Goal: Find specific page/section: Find specific page/section

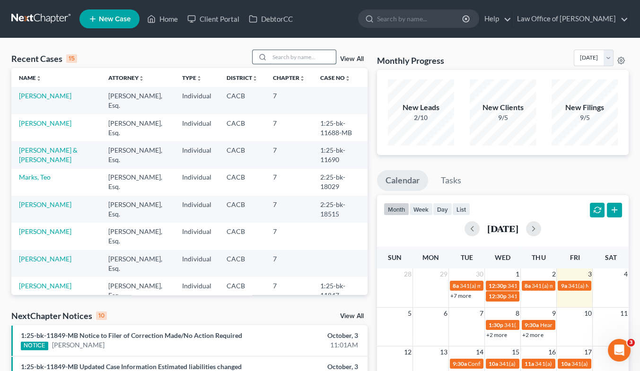
click at [312, 61] on input "search" at bounding box center [303, 57] width 66 height 14
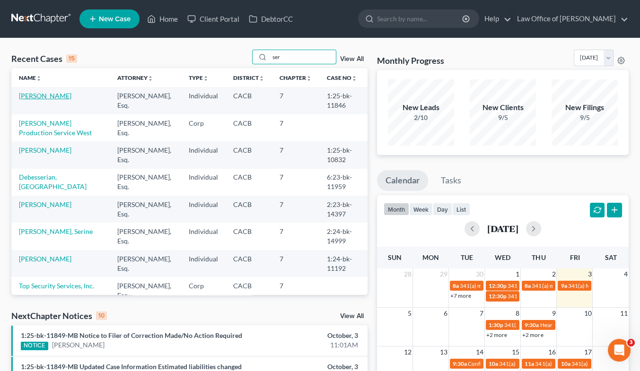
type input "ser"
click at [40, 96] on link "[PERSON_NAME]" at bounding box center [45, 96] width 53 height 8
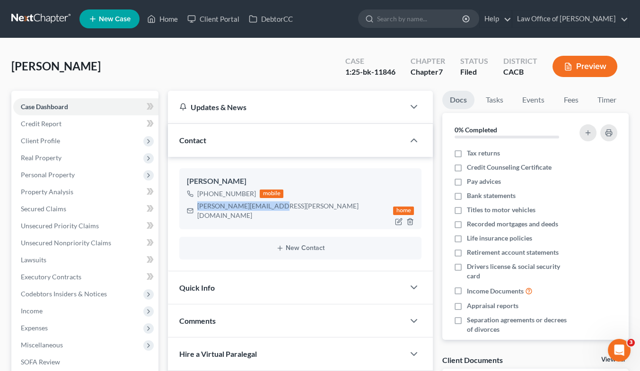
drag, startPoint x: 268, startPoint y: 204, endPoint x: 197, endPoint y: 209, distance: 71.1
click at [197, 209] on div "sarian.serjik@yahoo.com" at bounding box center [293, 211] width 192 height 19
copy div "sarian.serjik@yahoo.com"
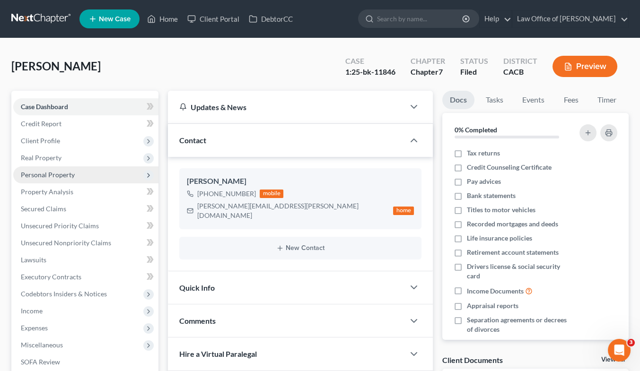
click at [62, 174] on span "Personal Property" at bounding box center [48, 175] width 54 height 8
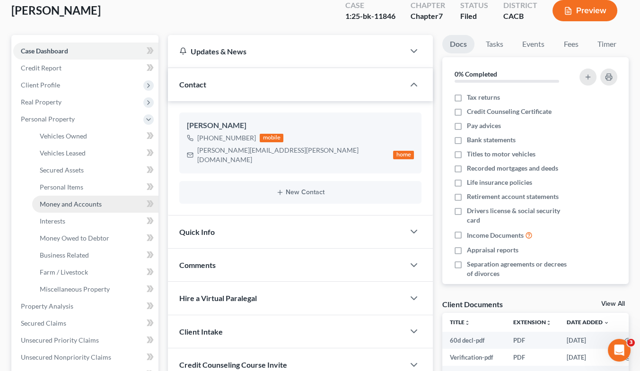
scroll to position [56, 0]
click at [71, 200] on span "Money and Accounts" at bounding box center [71, 204] width 62 height 8
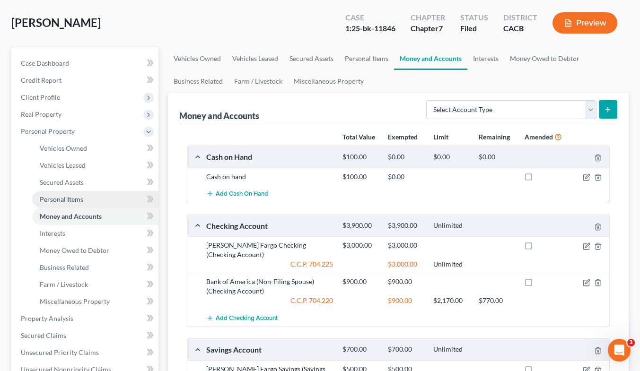
scroll to position [39, 0]
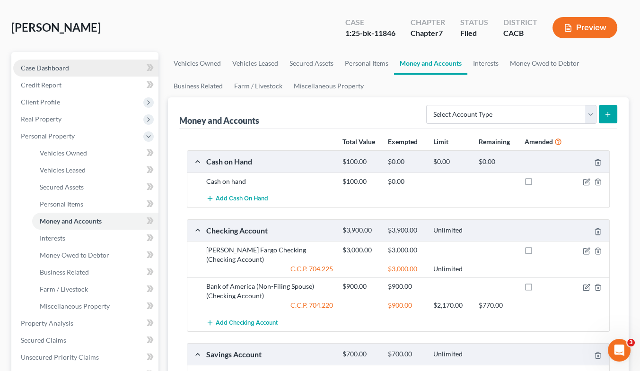
click at [58, 65] on span "Case Dashboard" at bounding box center [45, 68] width 48 height 8
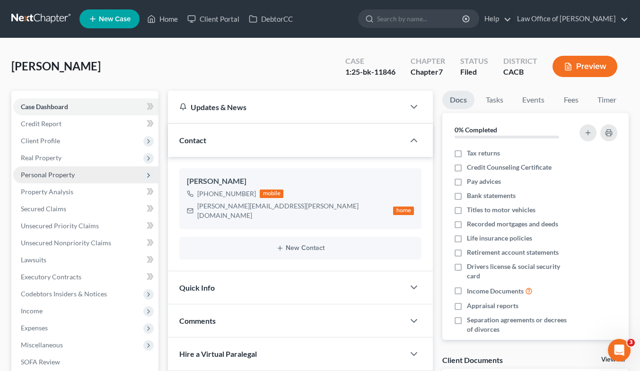
click at [50, 172] on span "Personal Property" at bounding box center [48, 175] width 54 height 8
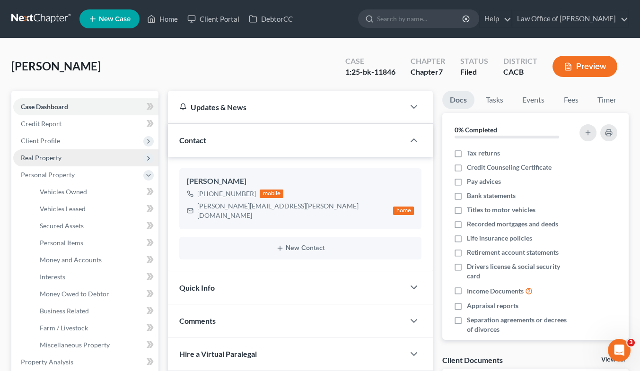
click at [51, 152] on span "Real Property" at bounding box center [85, 158] width 145 height 17
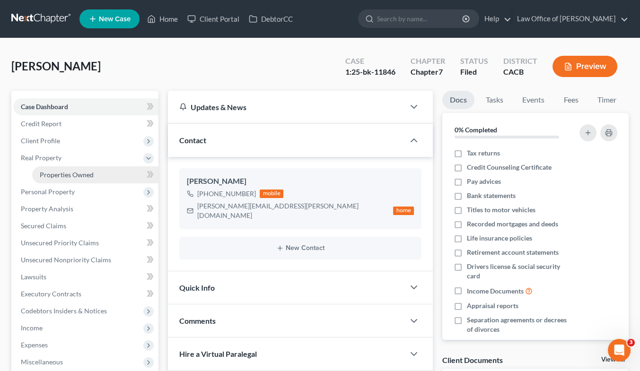
click at [62, 176] on span "Properties Owned" at bounding box center [67, 175] width 54 height 8
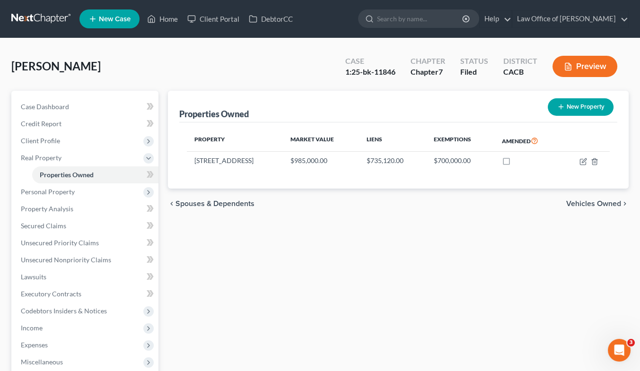
click at [50, 14] on link at bounding box center [41, 18] width 61 height 17
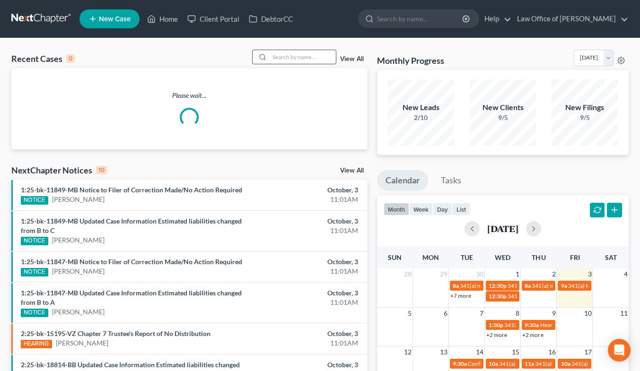
click at [311, 57] on input "search" at bounding box center [303, 57] width 66 height 14
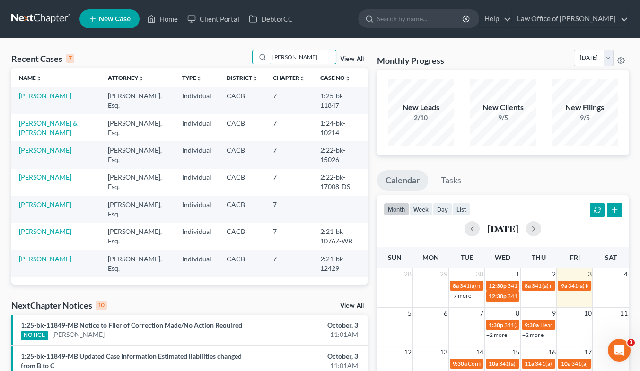
type input "[PERSON_NAME]"
click at [67, 98] on link "[PERSON_NAME]" at bounding box center [45, 96] width 53 height 8
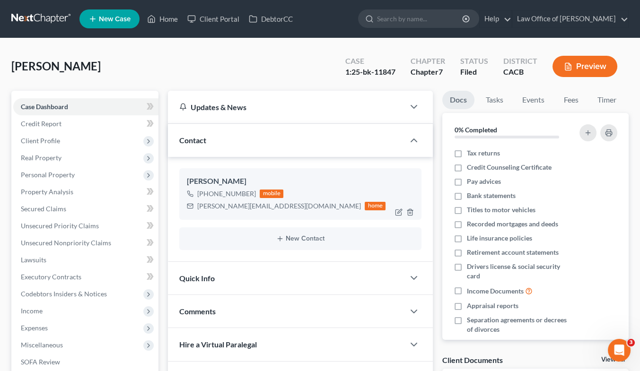
drag, startPoint x: 256, startPoint y: 178, endPoint x: 185, endPoint y: 182, distance: 70.6
click at [185, 182] on div "Joseph Golestanian +1 (818) 858-2515 mobile joseph.gol.2012@gmail.com home" at bounding box center [300, 193] width 242 height 51
copy div "[PERSON_NAME]"
drag, startPoint x: 253, startPoint y: 193, endPoint x: 206, endPoint y: 193, distance: 47.3
click at [206, 193] on div "+1 (818) 858-2515 mobile" at bounding box center [286, 194] width 199 height 12
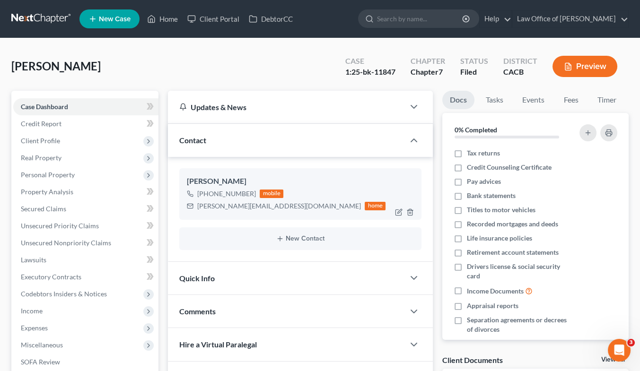
copy div "(818) 858-2515"
click at [69, 241] on span "Unsecured Nonpriority Claims" at bounding box center [66, 243] width 90 height 8
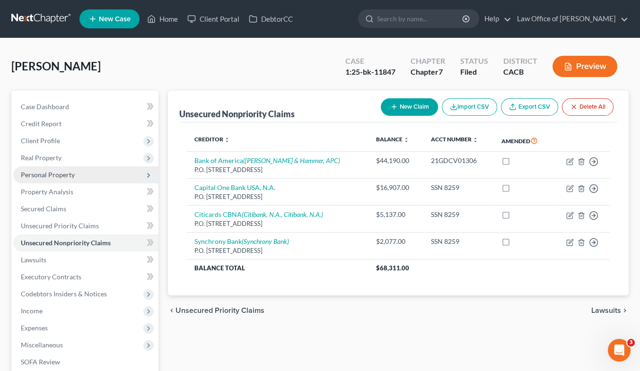
click at [59, 174] on span "Personal Property" at bounding box center [48, 175] width 54 height 8
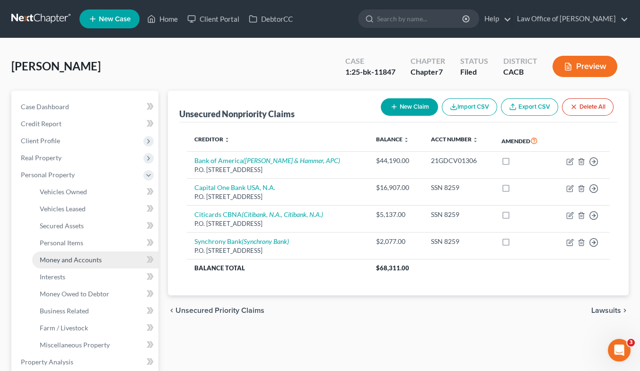
click at [85, 261] on span "Money and Accounts" at bounding box center [71, 260] width 62 height 8
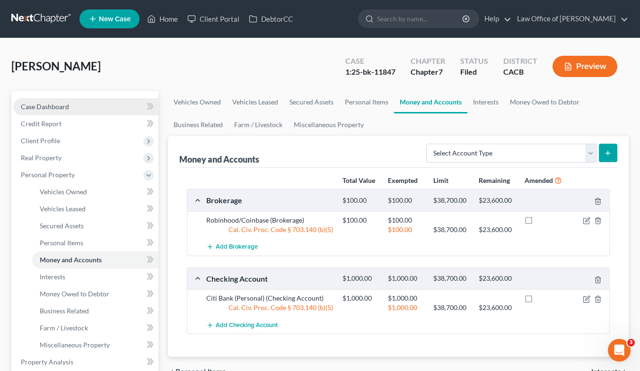
click at [55, 103] on span "Case Dashboard" at bounding box center [45, 107] width 48 height 8
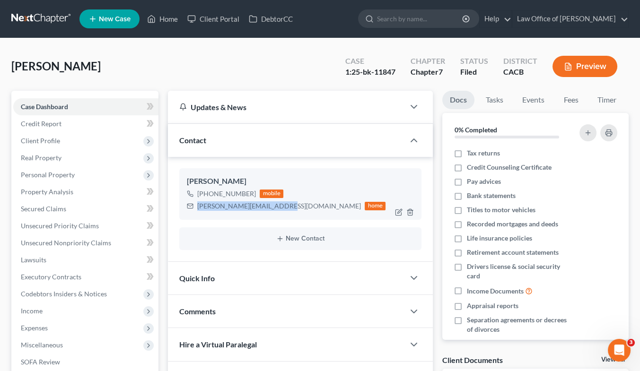
drag, startPoint x: 278, startPoint y: 206, endPoint x: 196, endPoint y: 209, distance: 81.9
click at [196, 209] on div "joseph.gol.2012@gmail.com home" at bounding box center [286, 206] width 199 height 12
copy div "joseph.gol.2012@gmail.com"
click at [72, 53] on div "Golestanian, Joseph Upgraded Case 1:25-bk-11847 Chapter Chapter 7 Status Filed …" at bounding box center [320, 70] width 618 height 41
click at [47, 19] on link at bounding box center [41, 18] width 61 height 17
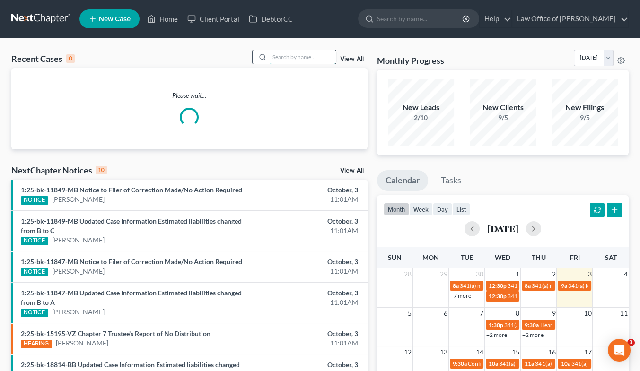
click at [293, 56] on input "search" at bounding box center [303, 57] width 66 height 14
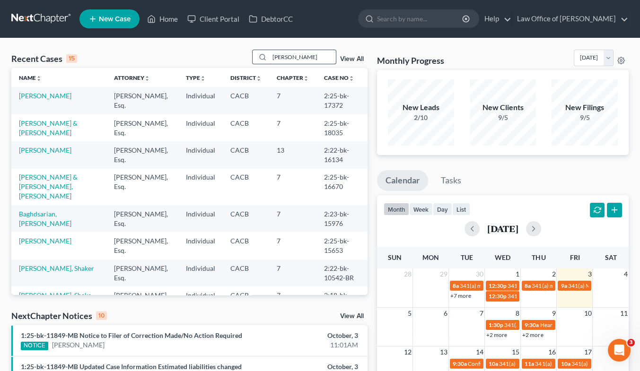
type input "sharon"
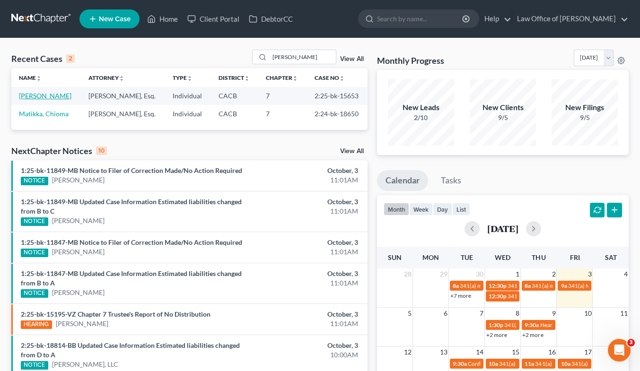
click at [51, 92] on link "Steiner, Sharon" at bounding box center [45, 96] width 53 height 8
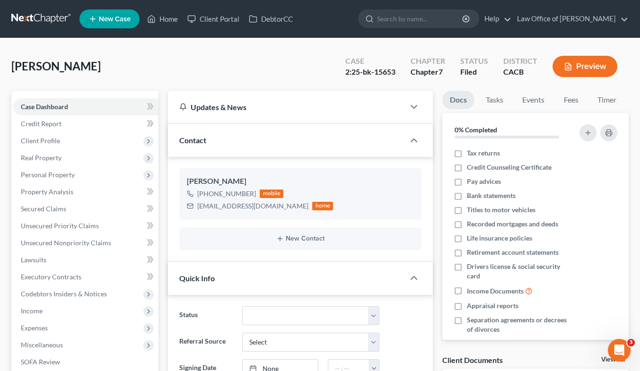
scroll to position [253, 0]
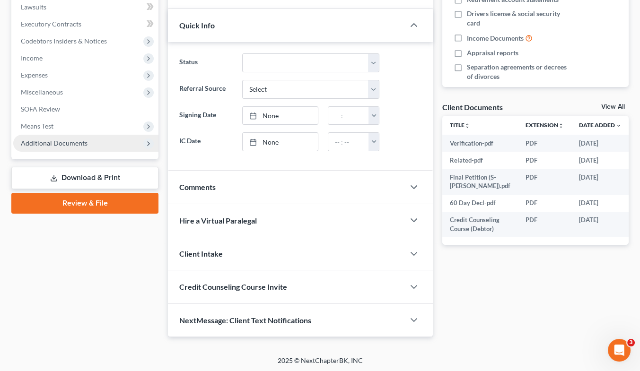
click at [64, 143] on span "Additional Documents" at bounding box center [54, 143] width 67 height 8
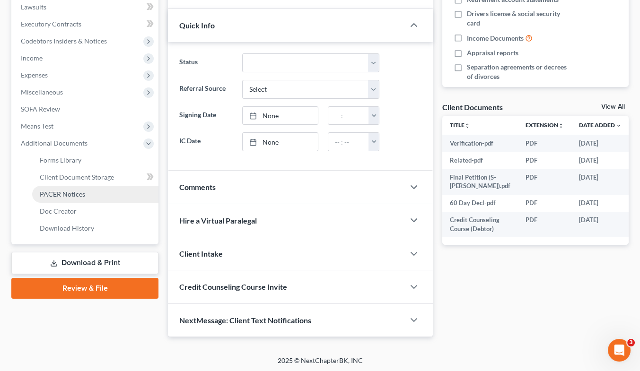
click at [76, 196] on span "PACER Notices" at bounding box center [62, 194] width 45 height 8
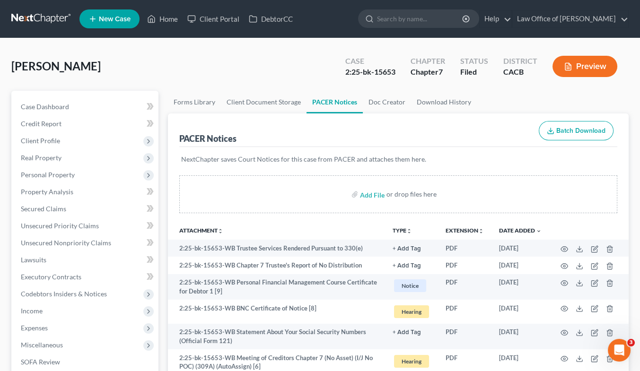
click at [47, 13] on link at bounding box center [41, 18] width 61 height 17
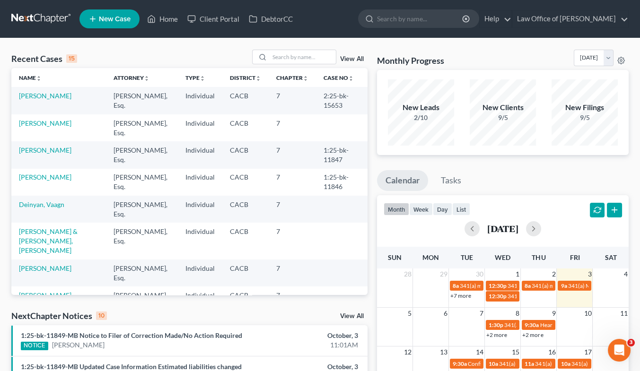
click at [207, 48] on div "Recent Cases 15 View All Name unfold_more expand_more expand_less Attorney unfo…" at bounding box center [320, 374] width 640 height 673
click at [293, 60] on input "search" at bounding box center [303, 57] width 66 height 14
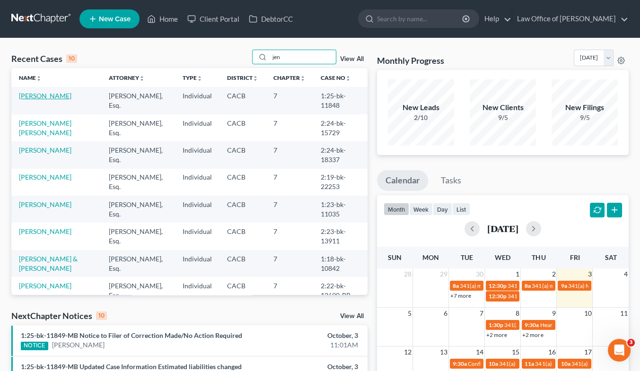
type input "jen"
click at [51, 98] on link "Tamulevich, Jennifer" at bounding box center [45, 96] width 53 height 8
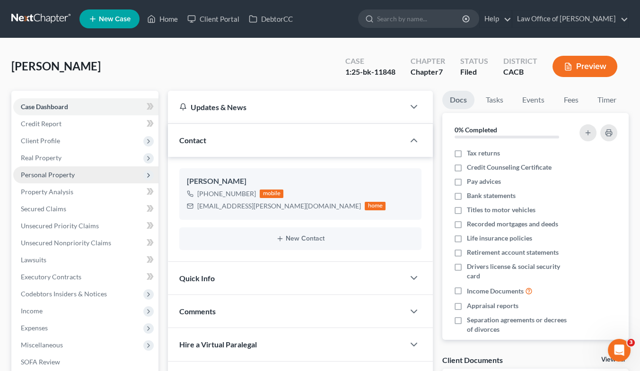
click at [71, 176] on span "Personal Property" at bounding box center [48, 175] width 54 height 8
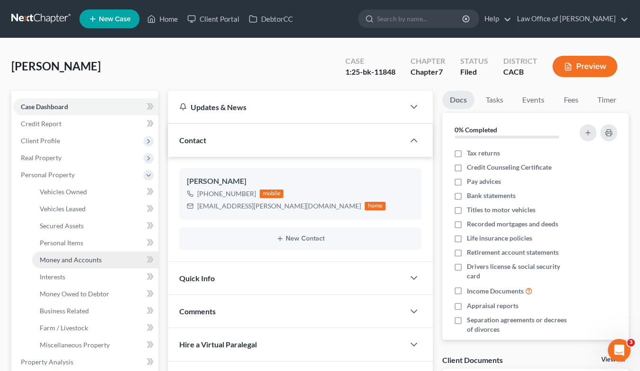
click at [84, 259] on span "Money and Accounts" at bounding box center [71, 260] width 62 height 8
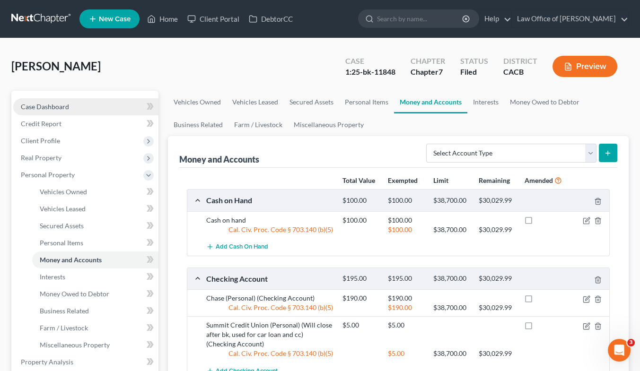
click at [53, 108] on span "Case Dashboard" at bounding box center [45, 107] width 48 height 8
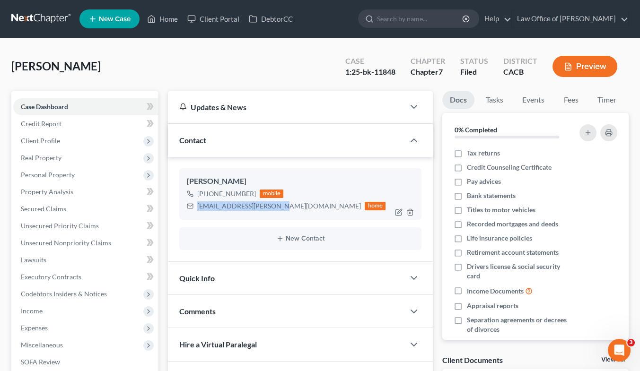
drag, startPoint x: 274, startPoint y: 208, endPoint x: 194, endPoint y: 208, distance: 80.4
click at [194, 208] on div "jen.tamulevich@gmail.com home" at bounding box center [286, 206] width 199 height 12
copy div "jen.tamulevich@gmail.com"
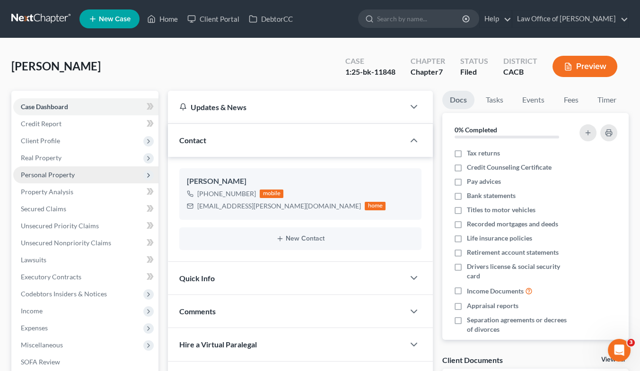
click at [54, 175] on span "Personal Property" at bounding box center [48, 175] width 54 height 8
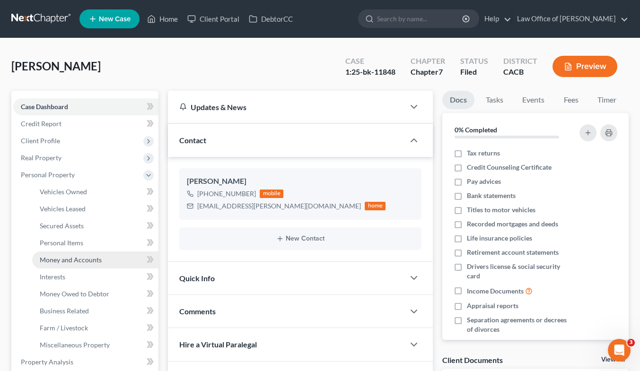
click at [74, 260] on span "Money and Accounts" at bounding box center [71, 260] width 62 height 8
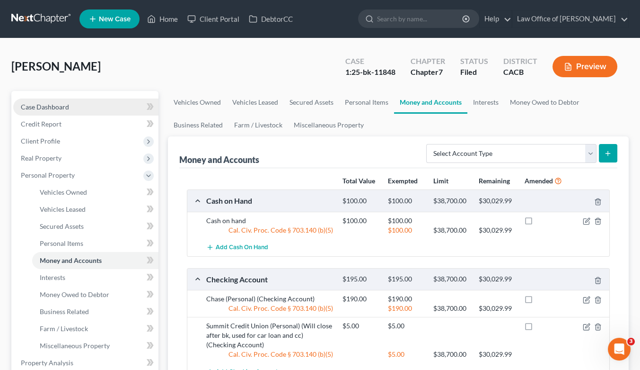
click at [52, 103] on span "Case Dashboard" at bounding box center [45, 107] width 48 height 8
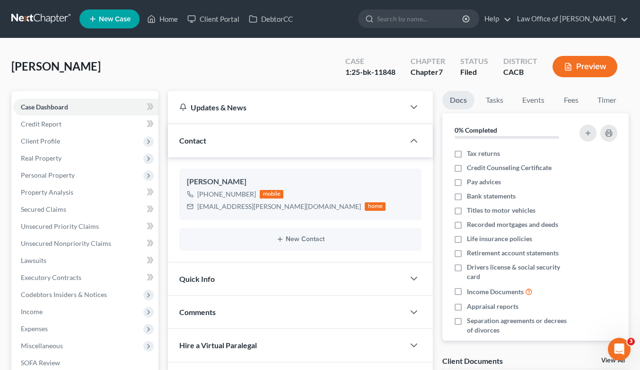
click at [49, 20] on link at bounding box center [41, 18] width 61 height 17
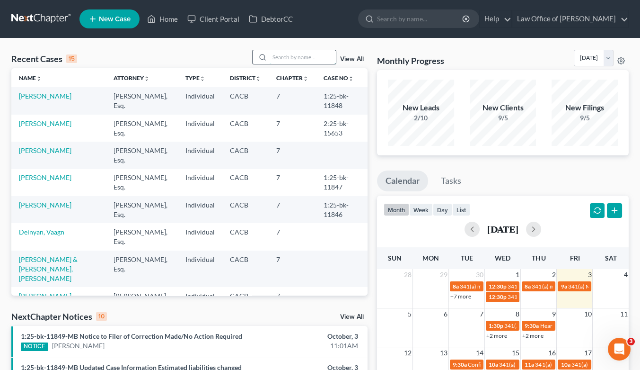
click at [290, 56] on input "search" at bounding box center [303, 57] width 66 height 14
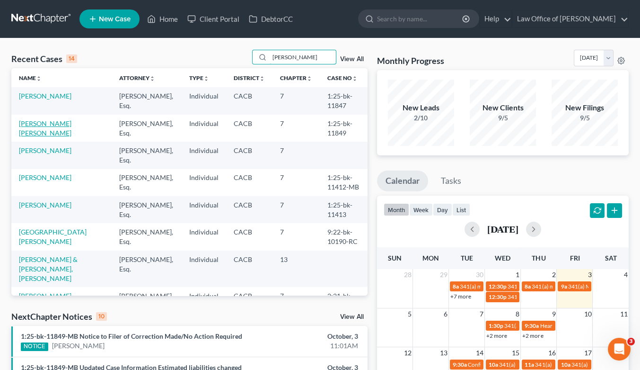
type input "[PERSON_NAME]"
click at [56, 124] on link "[PERSON_NAME] [PERSON_NAME]" at bounding box center [45, 128] width 53 height 18
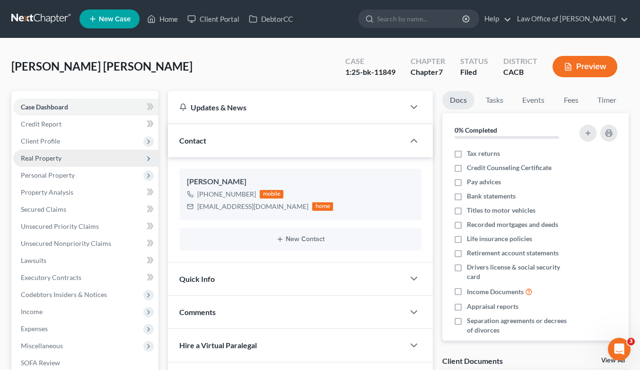
click at [47, 156] on span "Real Property" at bounding box center [41, 158] width 41 height 8
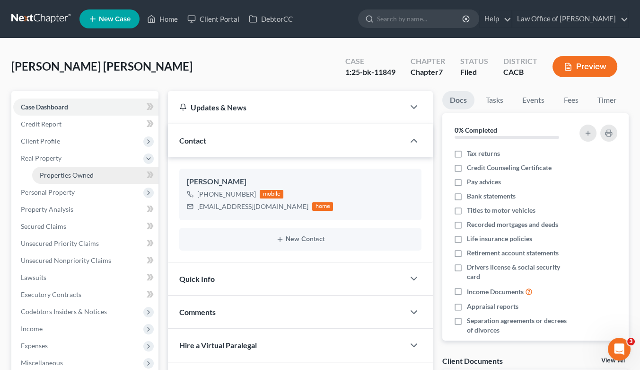
click at [55, 173] on span "Properties Owned" at bounding box center [67, 175] width 54 height 8
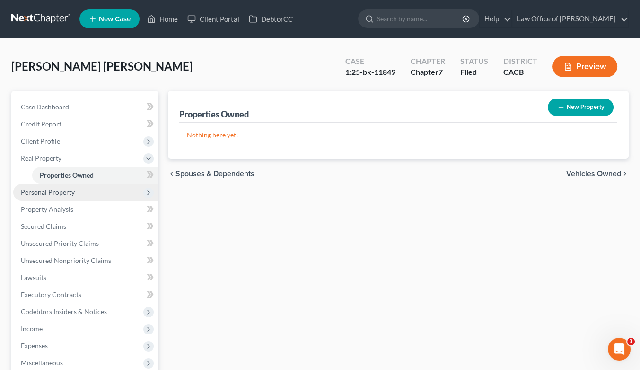
click at [61, 192] on span "Personal Property" at bounding box center [48, 192] width 54 height 8
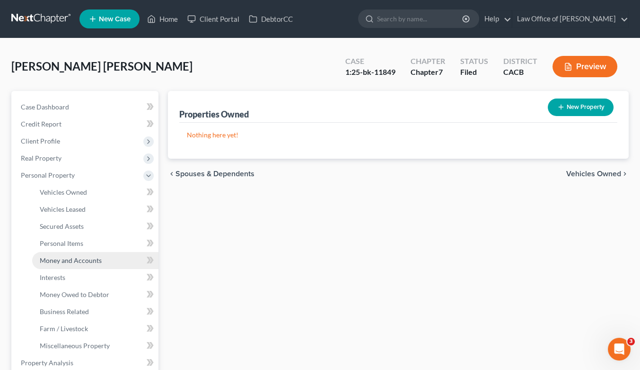
click at [82, 261] on span "Money and Accounts" at bounding box center [71, 260] width 62 height 8
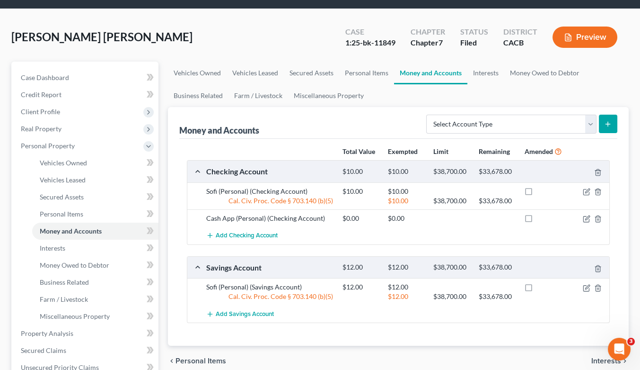
scroll to position [30, 0]
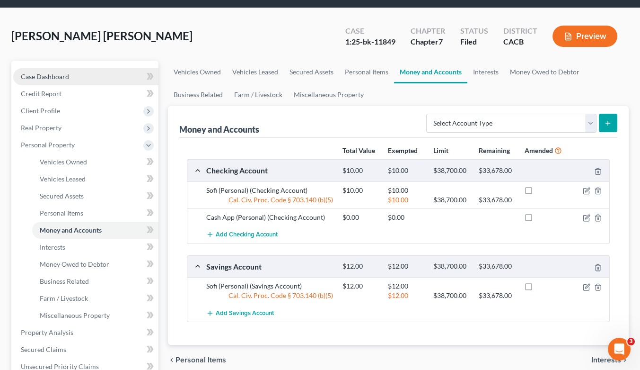
click at [62, 70] on link "Case Dashboard" at bounding box center [85, 76] width 145 height 17
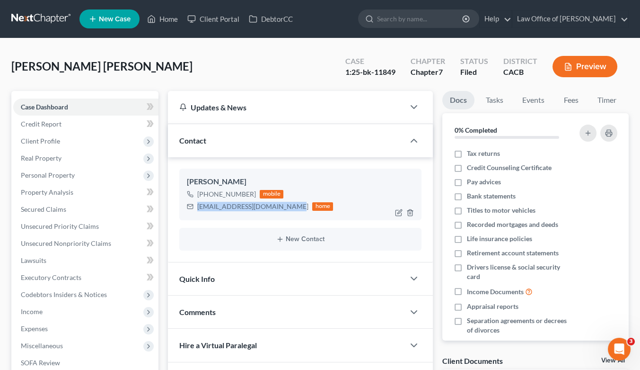
drag, startPoint x: 288, startPoint y: 204, endPoint x: 195, endPoint y: 206, distance: 92.3
click at [195, 206] on div "jmartinezmontes15@gmail.com home" at bounding box center [260, 206] width 146 height 12
copy div "jmartinezmontes15@gmail.com"
click at [36, 16] on link at bounding box center [41, 18] width 61 height 17
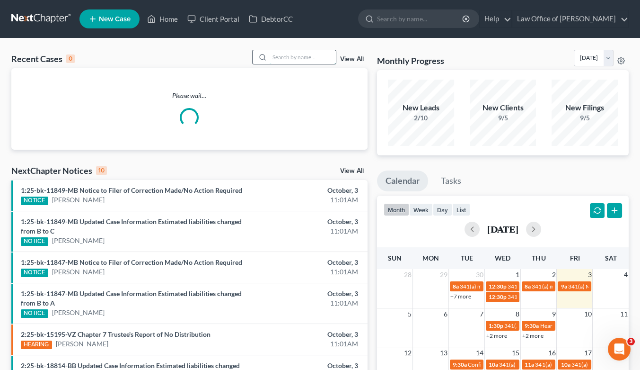
click at [278, 60] on input "search" at bounding box center [303, 57] width 66 height 14
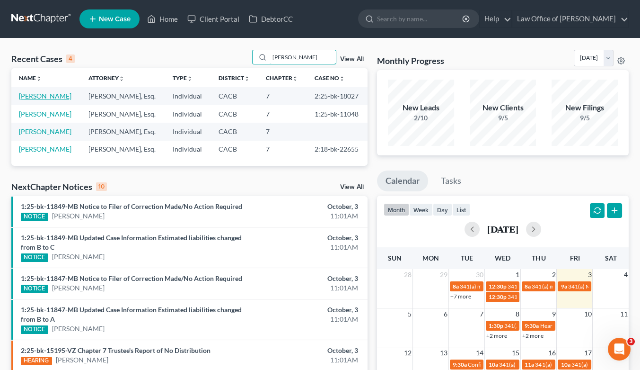
type input "angela"
click at [47, 96] on link "[PERSON_NAME]" at bounding box center [45, 96] width 53 height 8
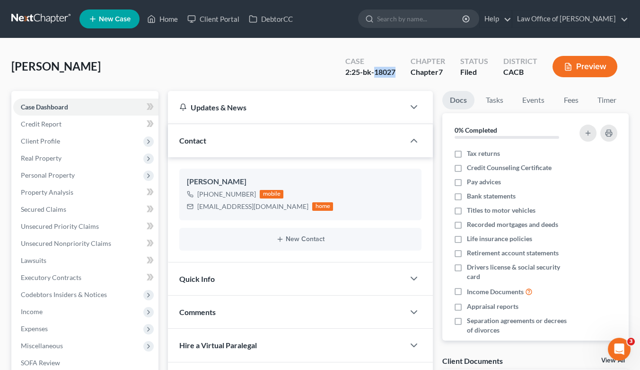
drag, startPoint x: 400, startPoint y: 71, endPoint x: 377, endPoint y: 75, distance: 23.9
click at [377, 75] on div "Case 2:25-bk-18027" at bounding box center [370, 67] width 65 height 28
copy div "18027"
click at [53, 178] on span "Personal Property" at bounding box center [48, 175] width 54 height 8
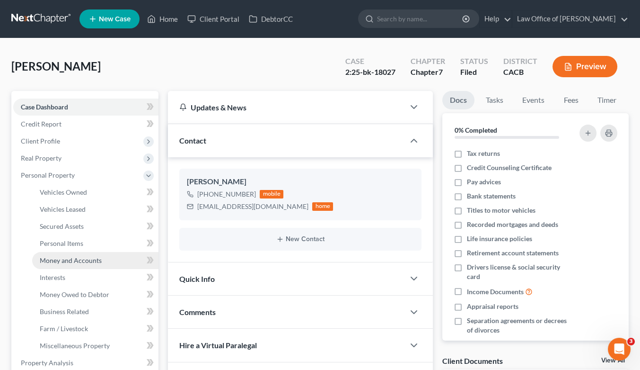
click at [76, 264] on link "Money and Accounts" at bounding box center [95, 260] width 126 height 17
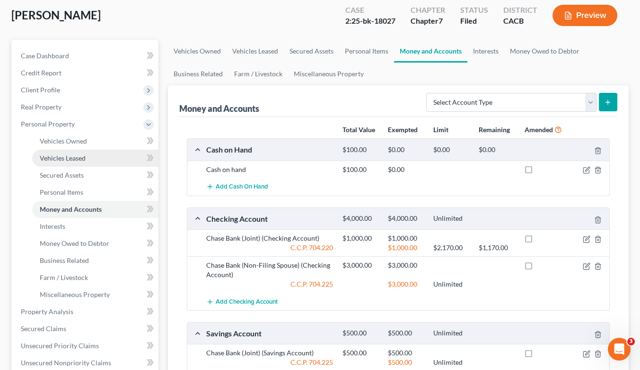
scroll to position [38, 0]
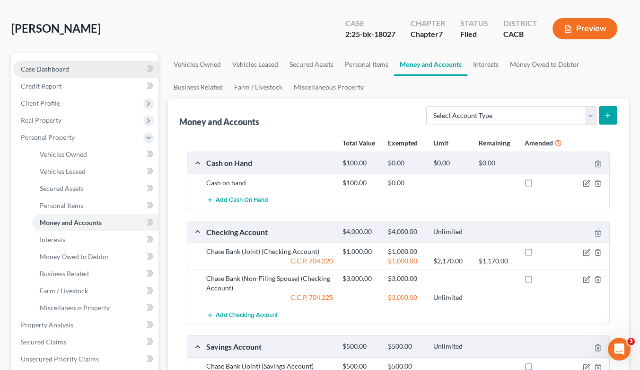
click at [64, 65] on span "Case Dashboard" at bounding box center [45, 69] width 48 height 8
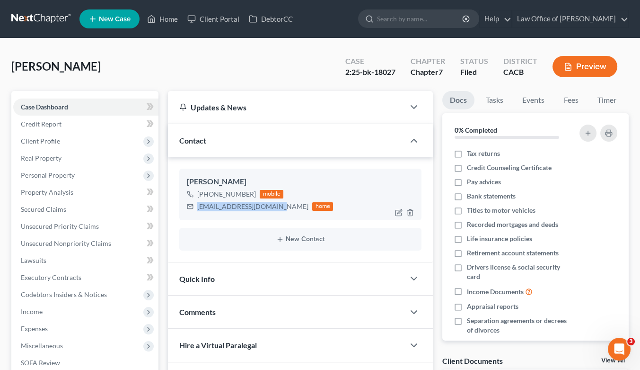
drag, startPoint x: 274, startPoint y: 205, endPoint x: 197, endPoint y: 207, distance: 77.1
click at [197, 207] on div "angelafaldyan@yahoo.com home" at bounding box center [260, 206] width 146 height 12
copy div "angelafaldyan@yahoo.com"
click at [50, 20] on link at bounding box center [41, 18] width 61 height 17
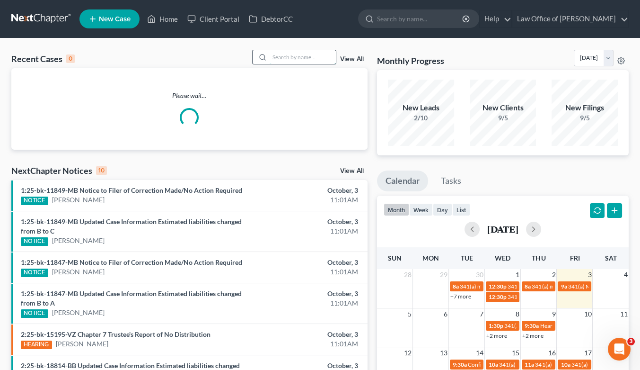
click at [295, 58] on input "search" at bounding box center [303, 57] width 66 height 14
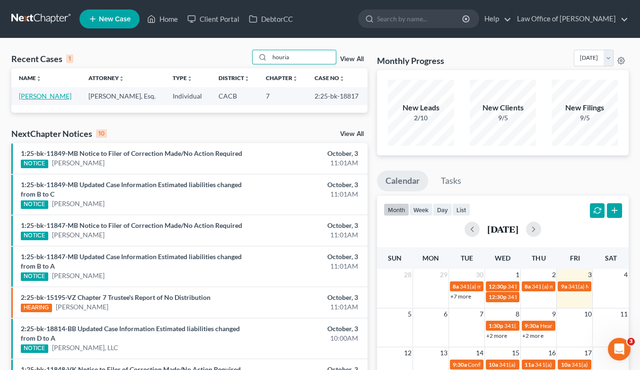
type input "houria"
click at [52, 99] on link "[PERSON_NAME]" at bounding box center [45, 96] width 53 height 8
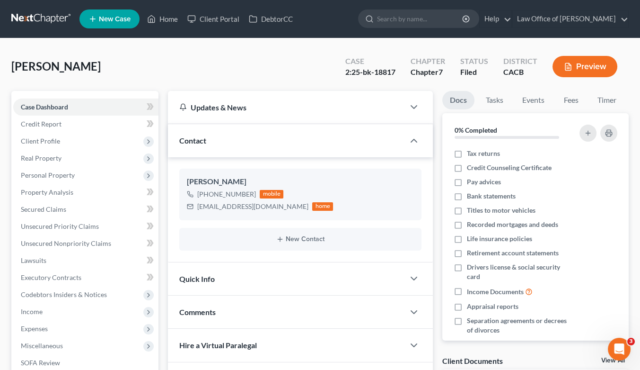
click at [157, 69] on div "[PERSON_NAME] Upgraded Case 2:25-bk-18817 Chapter Chapter 7 Status Filed Distri…" at bounding box center [320, 70] width 618 height 41
drag, startPoint x: 263, startPoint y: 208, endPoint x: 198, endPoint y: 204, distance: 65.4
click at [198, 204] on div "[EMAIL_ADDRESS][DOMAIN_NAME] home" at bounding box center [260, 206] width 146 height 12
copy div "Houriadas@gmail.com"
click at [180, 56] on div "Dastjerdi, Houria Upgraded Case 2:25-bk-18817 Chapter Chapter 7 Status Filed Di…" at bounding box center [320, 70] width 618 height 41
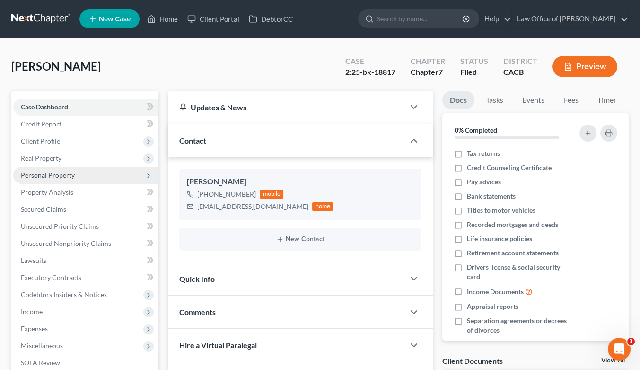
click at [61, 174] on span "Personal Property" at bounding box center [48, 175] width 54 height 8
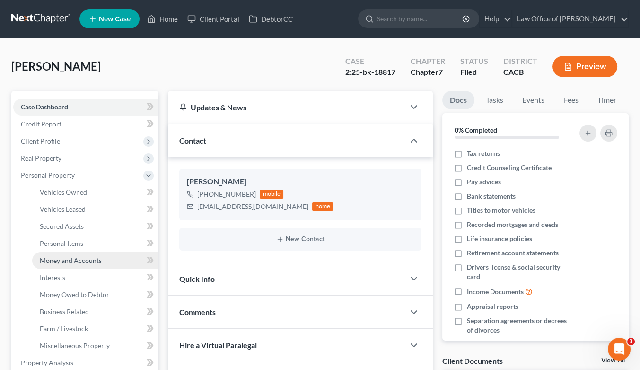
click at [79, 260] on span "Money and Accounts" at bounding box center [71, 260] width 62 height 8
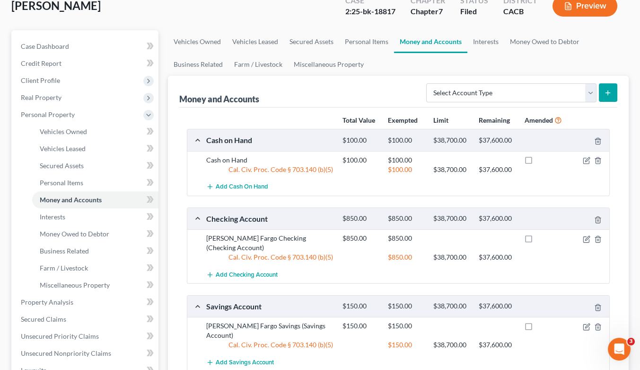
scroll to position [56, 0]
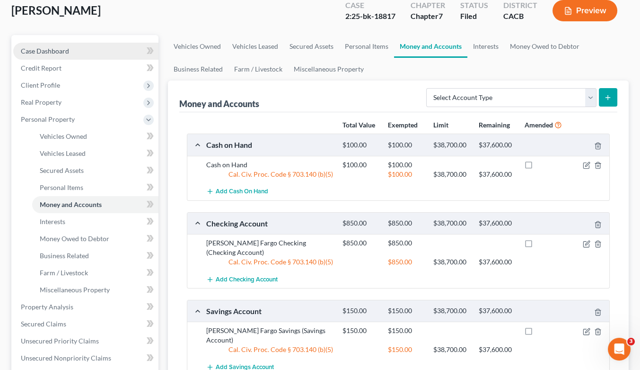
click at [58, 47] on span "Case Dashboard" at bounding box center [45, 51] width 48 height 8
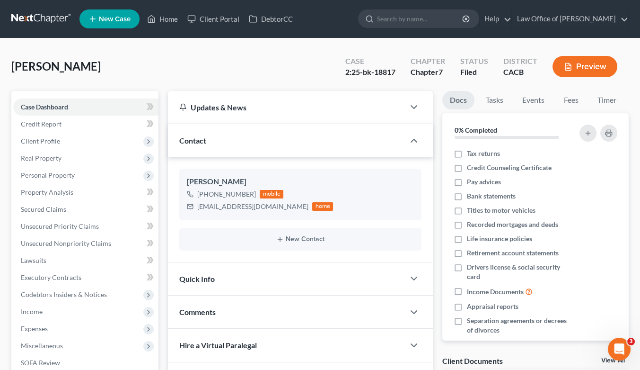
click at [44, 17] on link at bounding box center [41, 18] width 61 height 17
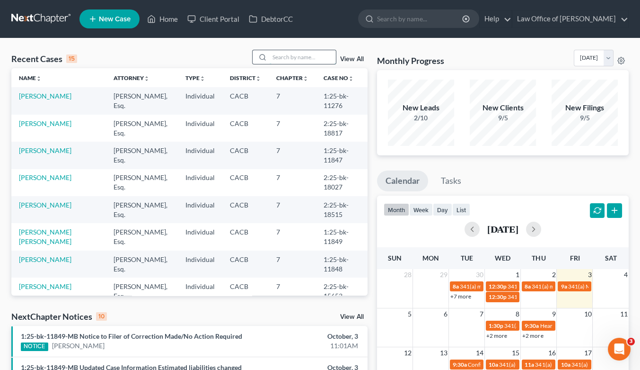
click at [297, 54] on input "search" at bounding box center [303, 57] width 66 height 14
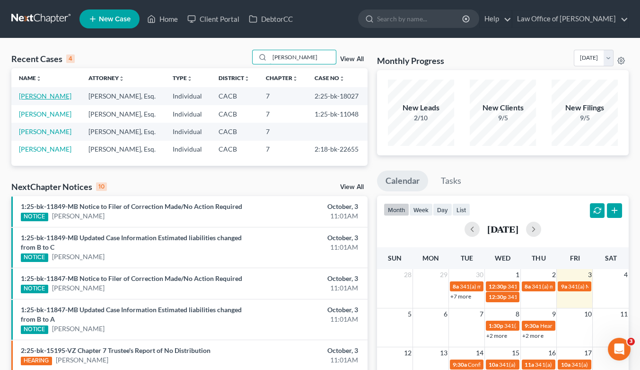
type input "angela"
click at [55, 94] on link "[PERSON_NAME]" at bounding box center [45, 96] width 53 height 8
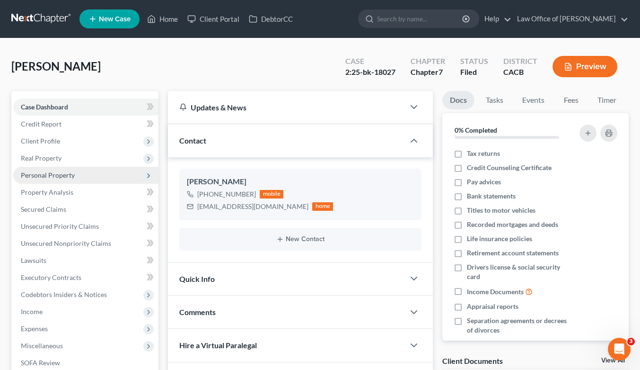
click at [65, 171] on span "Personal Property" at bounding box center [48, 175] width 54 height 8
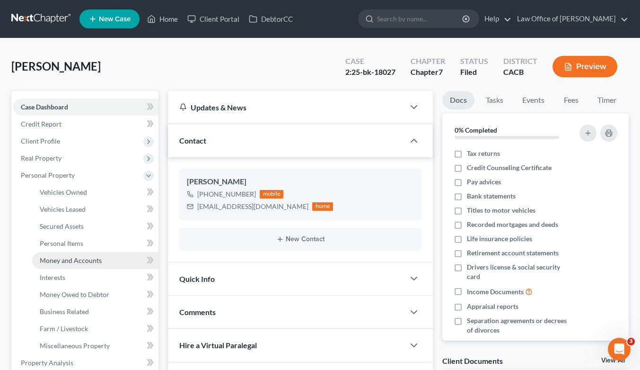
click at [95, 255] on link "Money and Accounts" at bounding box center [95, 260] width 126 height 17
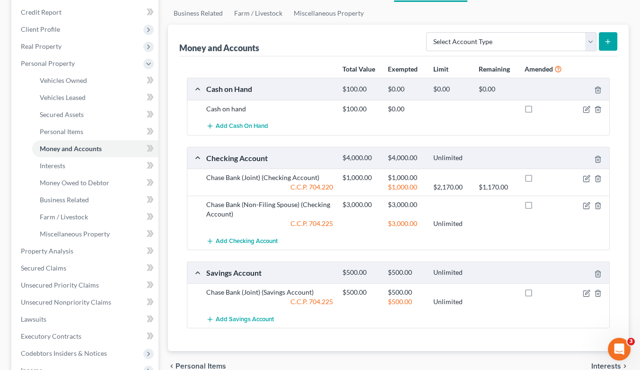
scroll to position [114, 0]
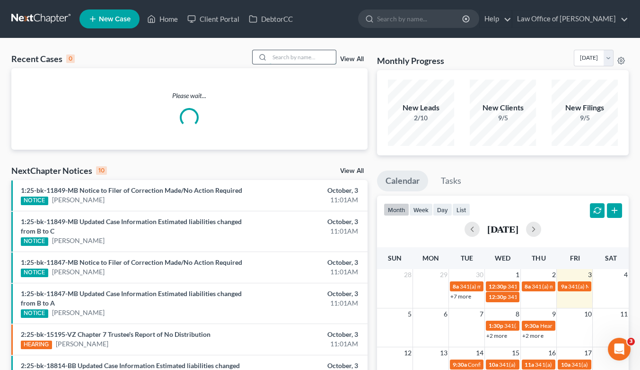
click at [295, 54] on input "search" at bounding box center [303, 57] width 66 height 14
